Goal: Find contact information: Find contact information

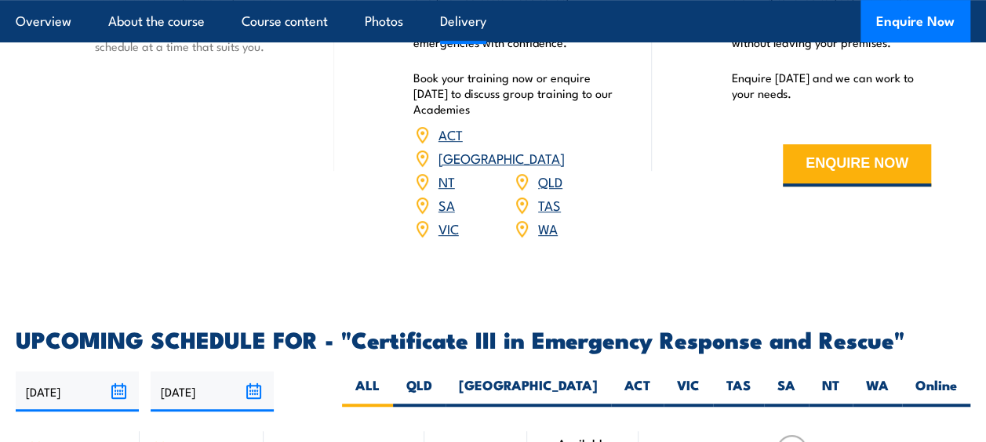
scroll to position [3529, 0]
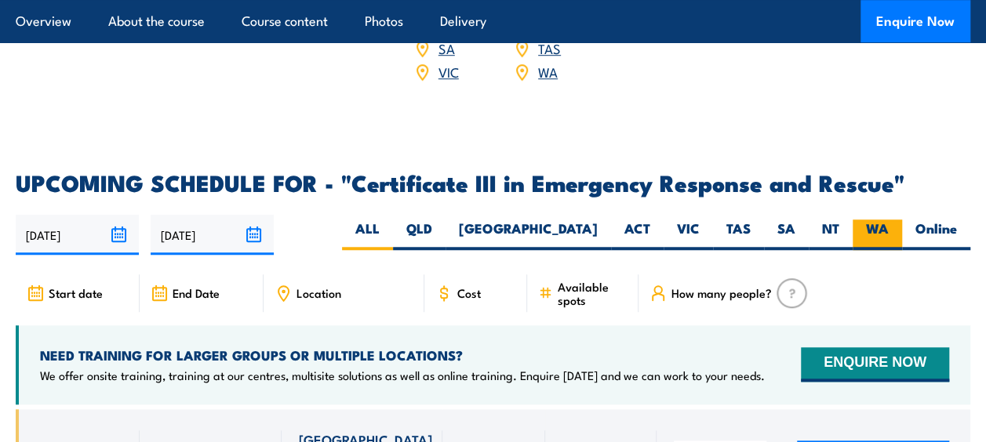
click at [878, 222] on label "WA" at bounding box center [876, 235] width 49 height 31
click at [889, 222] on input "WA" at bounding box center [894, 225] width 10 height 10
radio input "true"
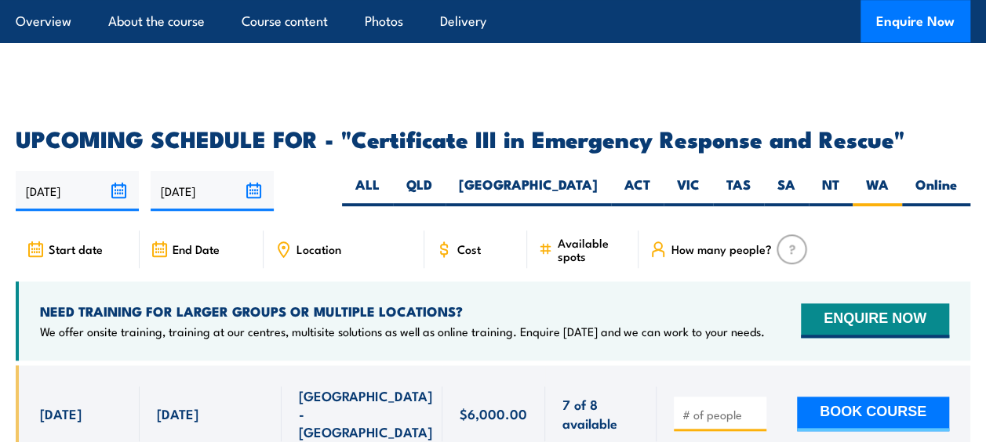
scroll to position [3608, 0]
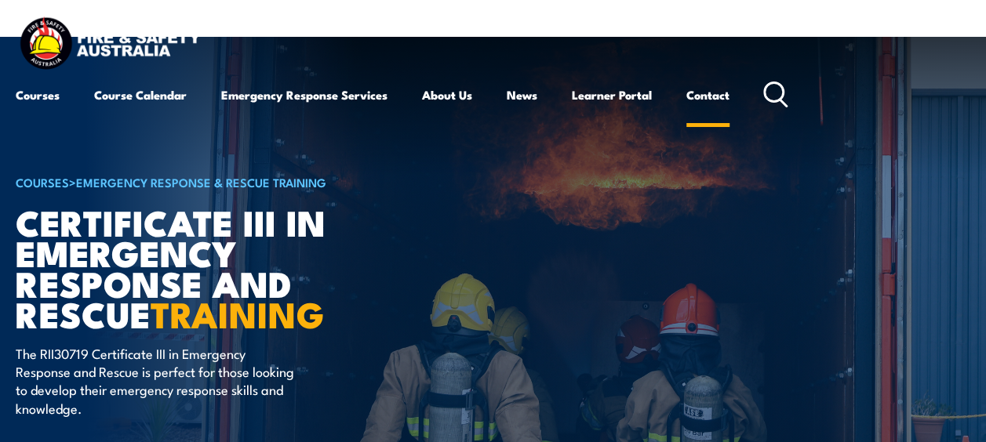
click at [707, 104] on link "Contact" at bounding box center [707, 95] width 43 height 38
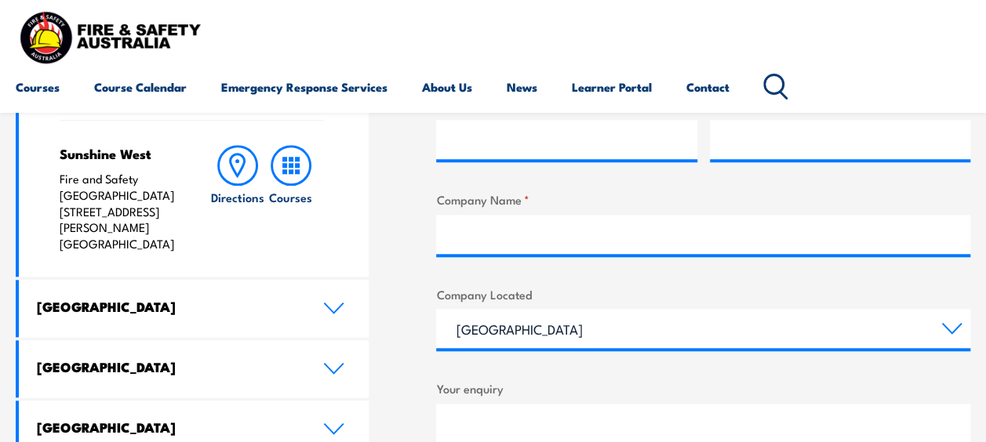
scroll to position [615, 0]
